Goal: Task Accomplishment & Management: Use online tool/utility

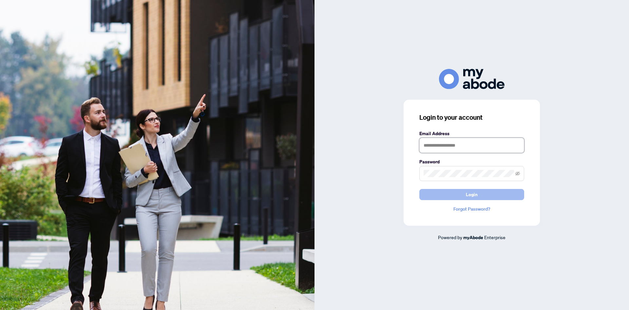
type input "**********"
click at [444, 191] on button "Login" at bounding box center [472, 194] width 105 height 11
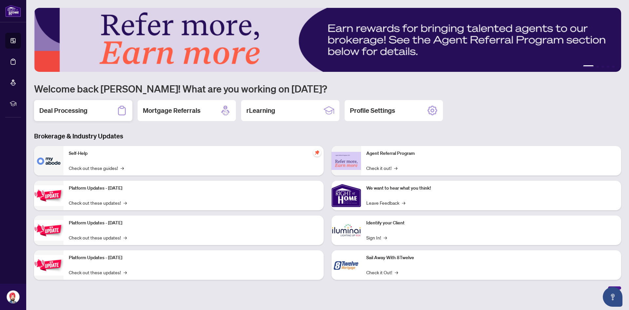
click at [73, 115] on h2 "Deal Processing" at bounding box center [63, 110] width 48 height 9
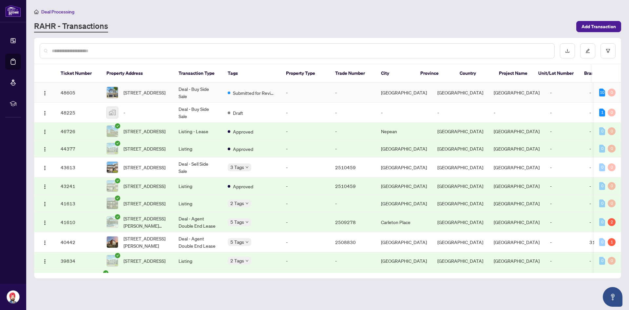
click at [131, 96] on span "[STREET_ADDRESS]" at bounding box center [145, 92] width 42 height 7
